Goal: Use online tool/utility: Utilize a website feature to perform a specific function

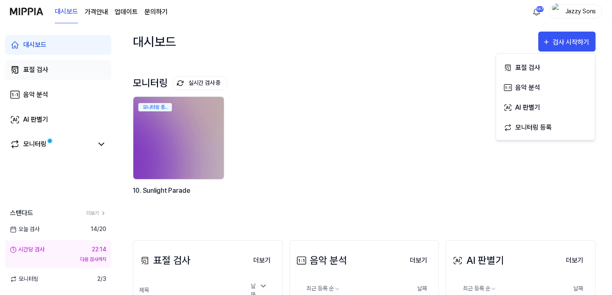
click at [48, 79] on link "표절 검사" at bounding box center [58, 70] width 106 height 20
click at [47, 76] on link "표절 검사" at bounding box center [58, 70] width 106 height 20
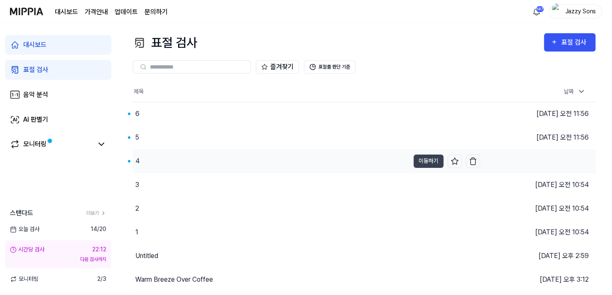
click at [154, 159] on div "4" at bounding box center [271, 160] width 276 height 23
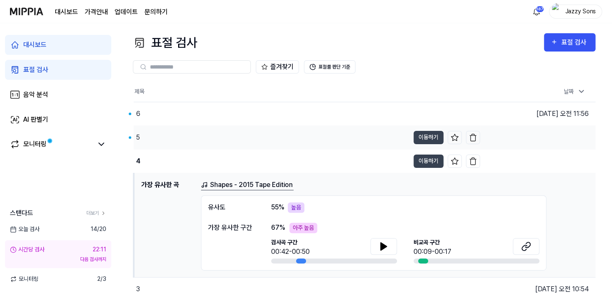
click at [154, 140] on div "5" at bounding box center [272, 137] width 276 height 23
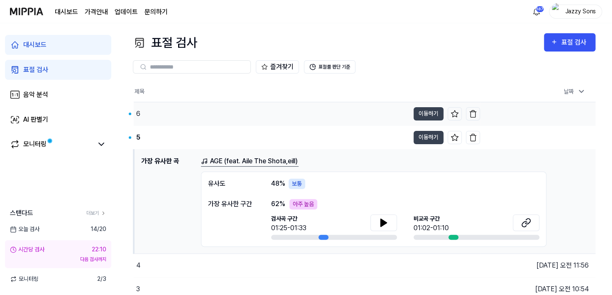
click at [157, 112] on div "6" at bounding box center [272, 113] width 276 height 23
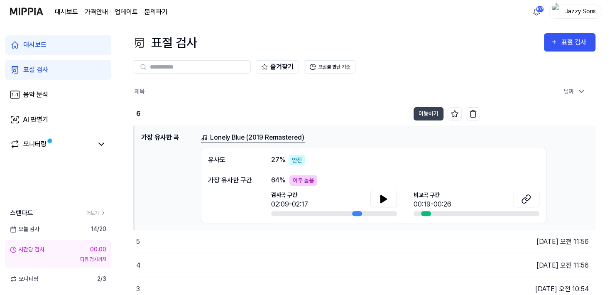
click at [472, 80] on div "즐겨찾기 표절률 판단 기준" at bounding box center [364, 67] width 462 height 30
click at [58, 74] on link "표절 검사" at bounding box center [58, 70] width 106 height 20
click at [570, 43] on div "표절 검사" at bounding box center [575, 42] width 28 height 11
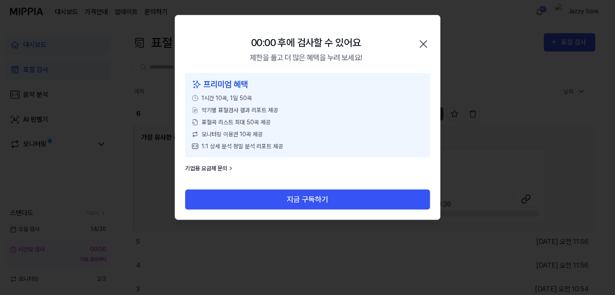
click at [425, 49] on icon "button" at bounding box center [423, 43] width 13 height 13
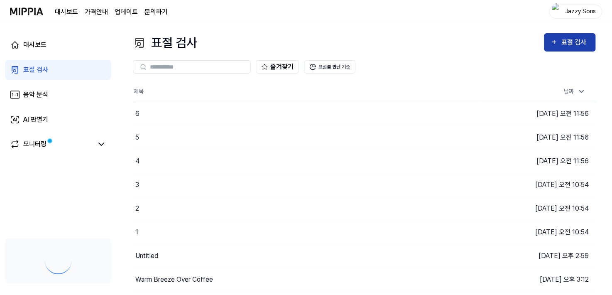
click at [573, 44] on div "표절 검사" at bounding box center [575, 42] width 28 height 11
click at [571, 49] on button "표절 검사" at bounding box center [569, 42] width 51 height 18
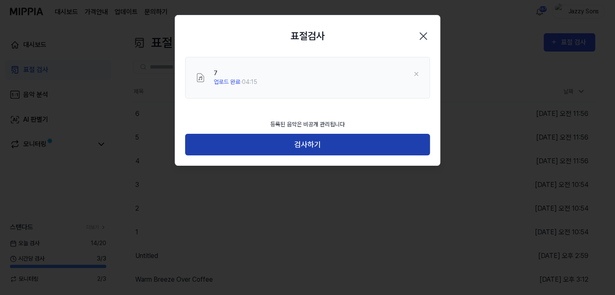
click at [317, 140] on button "검사하기" at bounding box center [307, 145] width 245 height 22
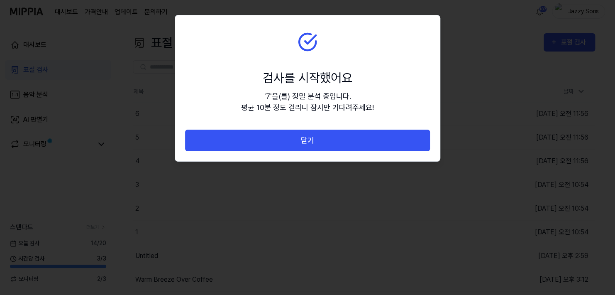
click at [327, 143] on button "닫기" at bounding box center [307, 140] width 245 height 22
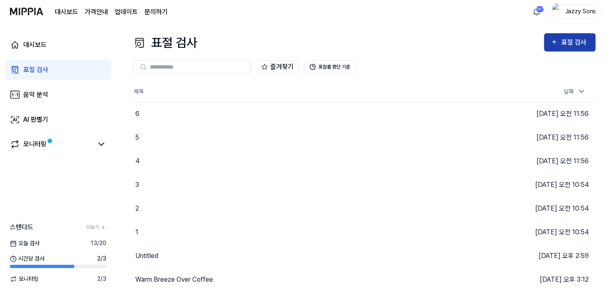
click at [570, 48] on button "표절 검사" at bounding box center [569, 42] width 51 height 18
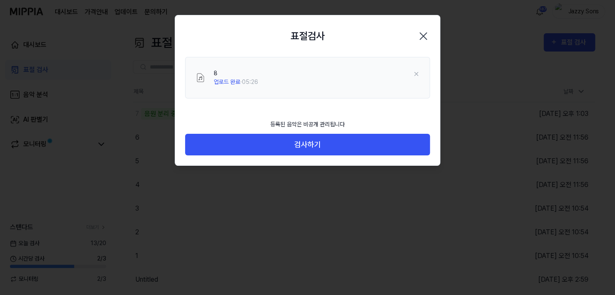
click at [330, 156] on div "등록된 음악은 비공개 관리됩니다 검사하기" at bounding box center [307, 140] width 265 height 51
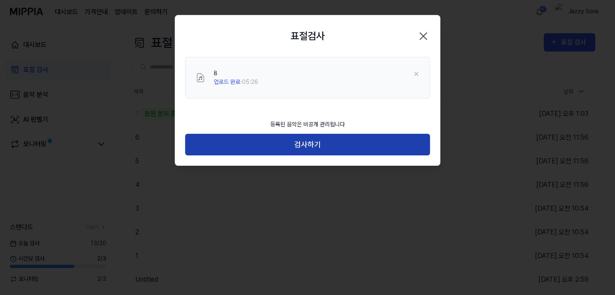
click at [332, 149] on button "검사하기" at bounding box center [307, 145] width 245 height 22
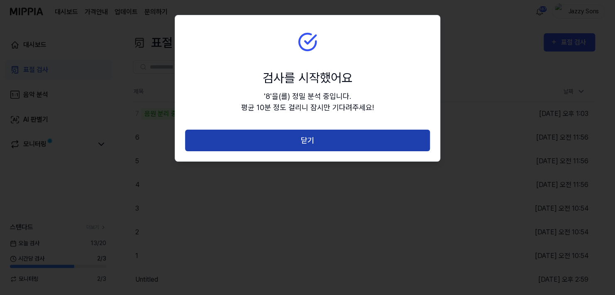
click at [347, 144] on button "닫기" at bounding box center [307, 140] width 245 height 22
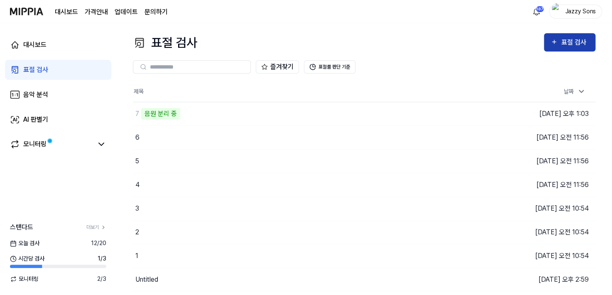
click at [563, 41] on div "표절 검사" at bounding box center [575, 42] width 28 height 11
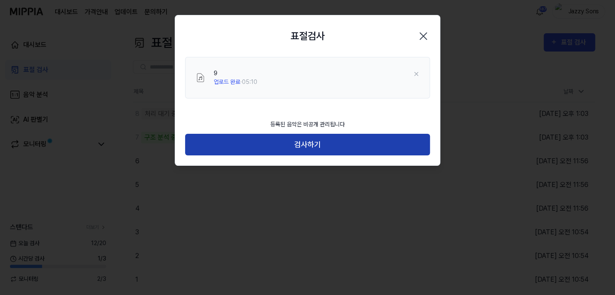
click at [335, 143] on button "검사하기" at bounding box center [307, 145] width 245 height 22
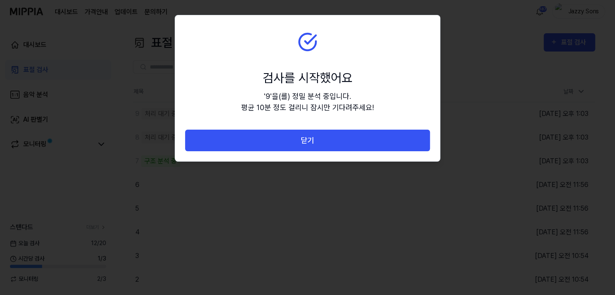
click at [335, 144] on button "닫기" at bounding box center [307, 140] width 245 height 22
